Goal: Information Seeking & Learning: Learn about a topic

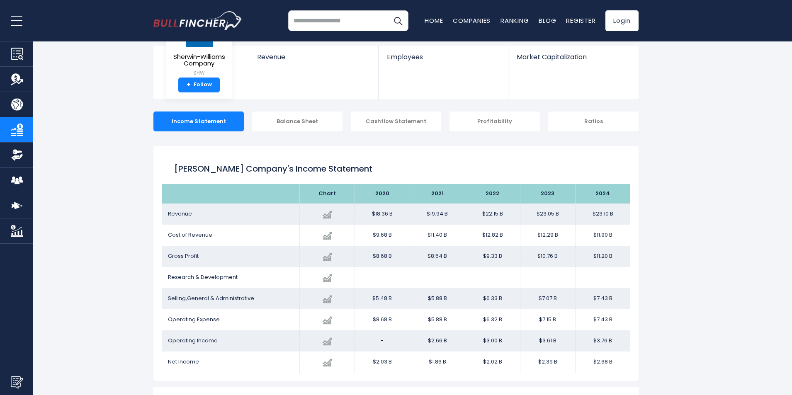
scroll to position [124, 0]
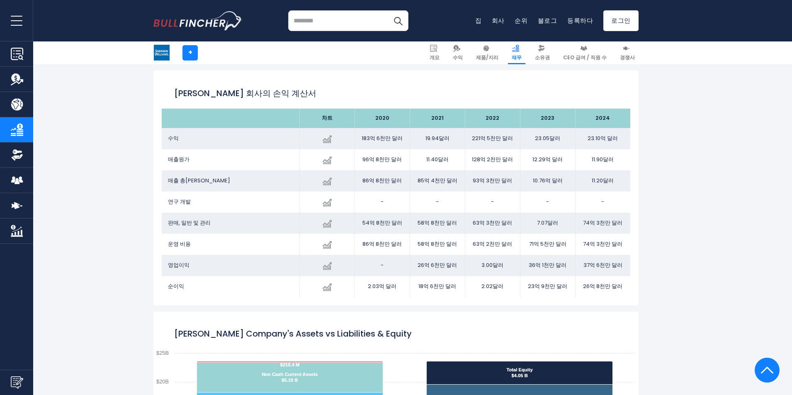
scroll to position [439, 0]
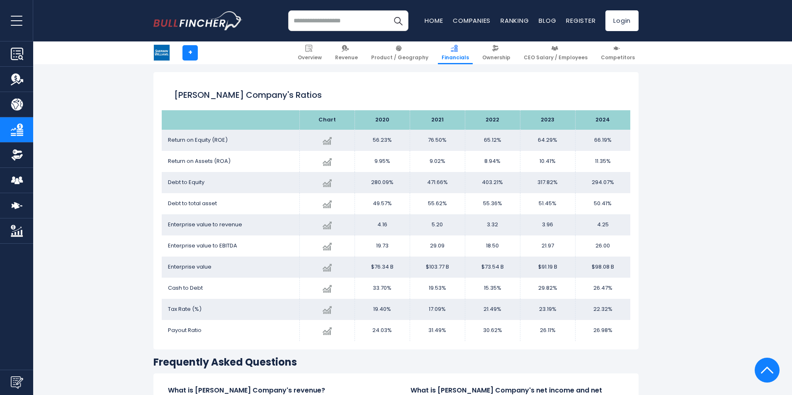
scroll to position [1610, 0]
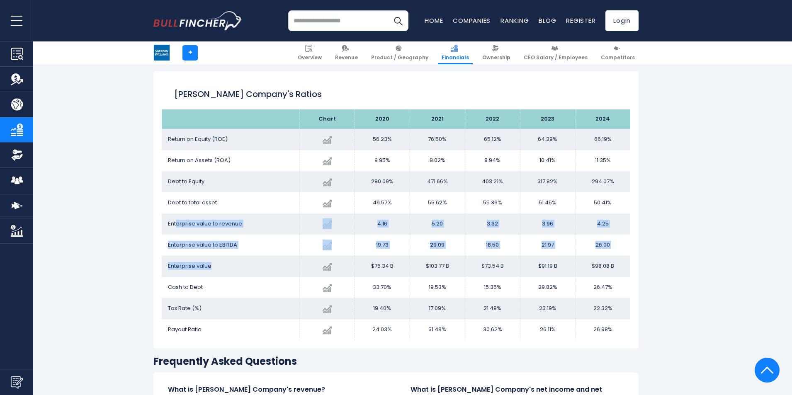
drag, startPoint x: 176, startPoint y: 215, endPoint x: 224, endPoint y: 260, distance: 65.7
click at [224, 260] on tbody "Return on Equity ([PERSON_NAME]) Created with Highcharts 12.1.2 66.19% + 2.96% …" at bounding box center [396, 235] width 469 height 212
click at [209, 271] on td "Enterprise value" at bounding box center [231, 266] width 138 height 21
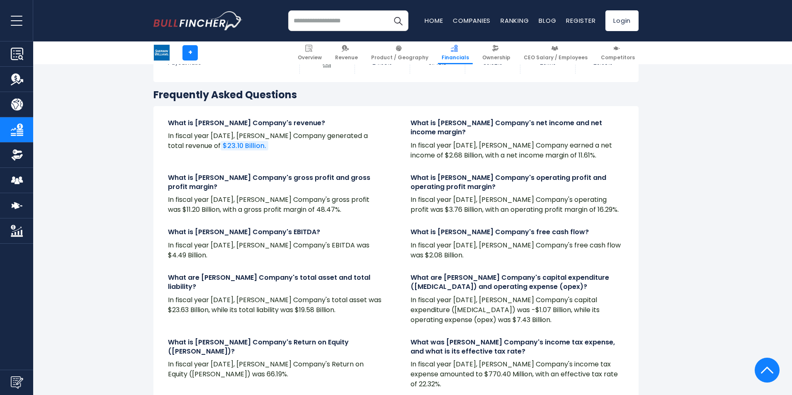
scroll to position [1859, 0]
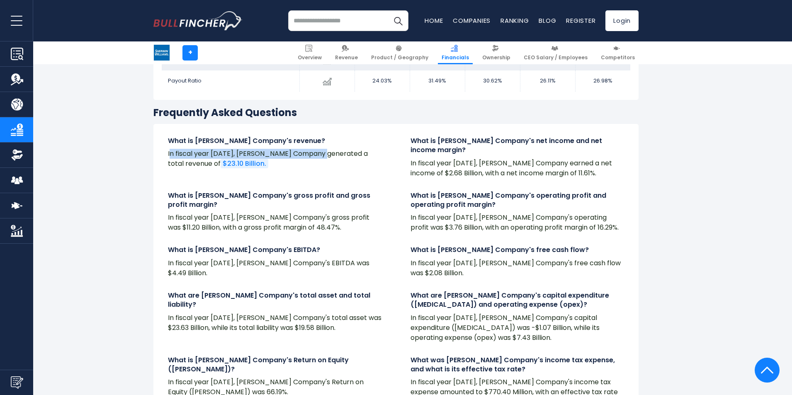
drag, startPoint x: 171, startPoint y: 153, endPoint x: 321, endPoint y: 156, distance: 150.2
click at [321, 156] on p "In fiscal year [DATE], [PERSON_NAME] Company generated a total revenue of $23.1…" at bounding box center [275, 159] width 214 height 20
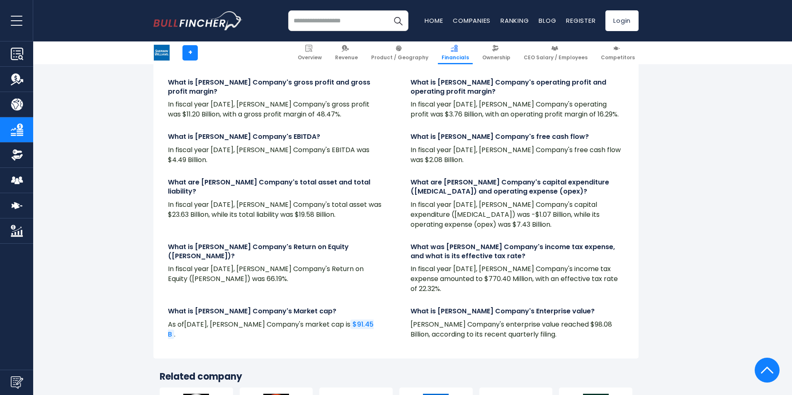
scroll to position [1983, 0]
